Goal: Entertainment & Leisure: Browse casually

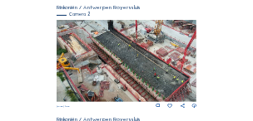
scroll to position [116, 0]
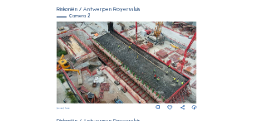
click at [150, 58] on img at bounding box center [127, 63] width 140 height 82
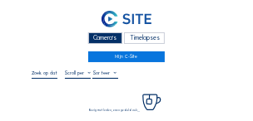
click at [150, 47] on div "Camera's Timelapses Mijn C-Site" at bounding box center [127, 34] width 190 height 57
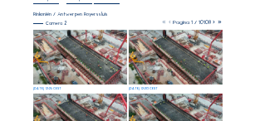
scroll to position [76, 0]
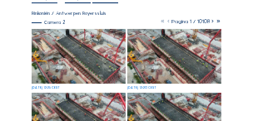
click at [116, 62] on img at bounding box center [79, 56] width 94 height 55
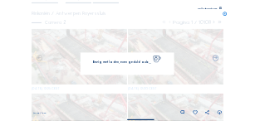
click at [116, 62] on span "Bezig met laden, even geduld aub..." at bounding box center [122, 62] width 58 height 3
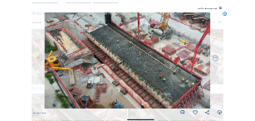
click at [155, 9] on icon at bounding box center [221, 8] width 2 height 2
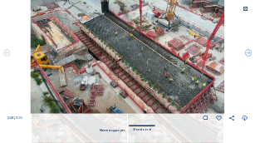
click at [155, 10] on icon at bounding box center [246, 10] width 6 height 6
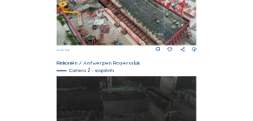
scroll to position [363, 0]
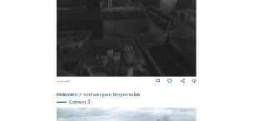
click at [155, 73] on div "Camera's Timelapses Mijn C-Site Feed Fotoshow Kaart Zoeken Volledig scherm Rink…" at bounding box center [126, 27] width 253 height 780
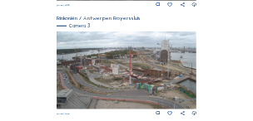
scroll to position [441, 0]
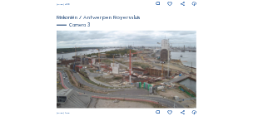
click at [122, 79] on img at bounding box center [127, 70] width 140 height 79
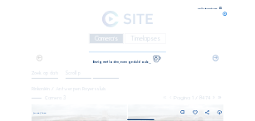
click at [97, 113] on div "[DATE] 12:25" at bounding box center [127, 113] width 189 height 5
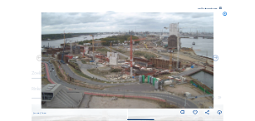
click at [155, 9] on icon at bounding box center [221, 8] width 2 height 2
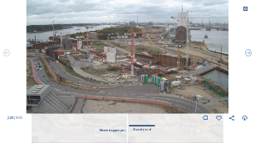
click at [155, 9] on icon at bounding box center [246, 10] width 6 height 6
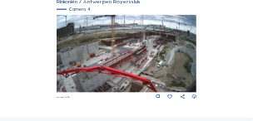
scroll to position [566, 0]
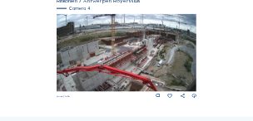
click at [151, 70] on img at bounding box center [127, 53] width 140 height 79
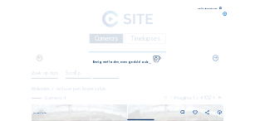
click at [123, 113] on div "[DATE] 12:30" at bounding box center [127, 113] width 189 height 5
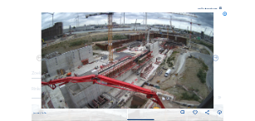
click at [155, 9] on icon at bounding box center [221, 8] width 2 height 2
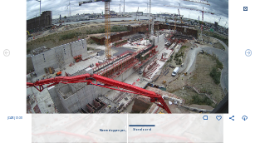
click at [155, 10] on icon at bounding box center [246, 10] width 6 height 6
